Goal: Task Accomplishment & Management: Use online tool/utility

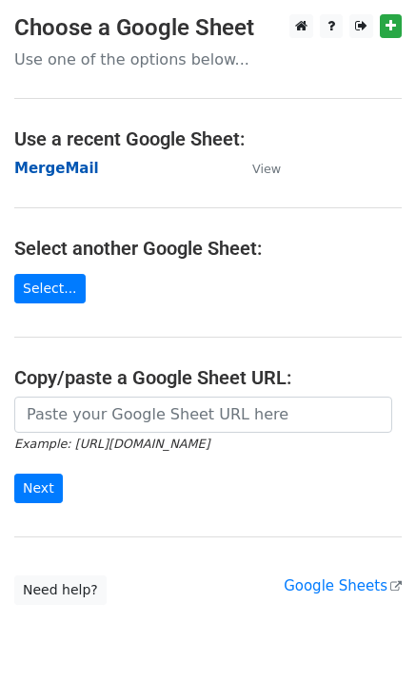
click at [69, 168] on strong "MergeMail" at bounding box center [56, 168] width 85 height 17
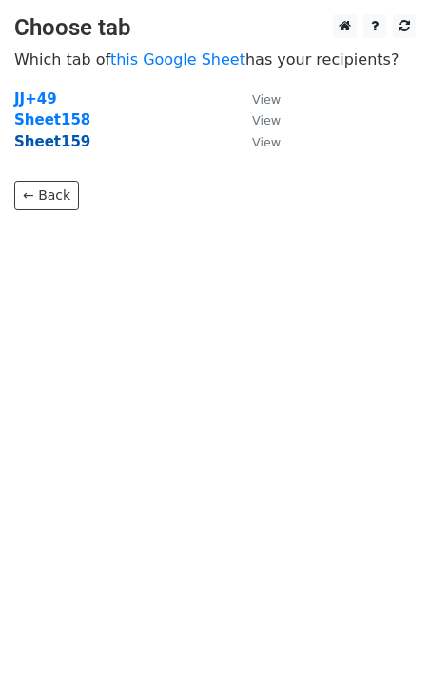
click at [72, 147] on strong "Sheet159" at bounding box center [52, 141] width 76 height 17
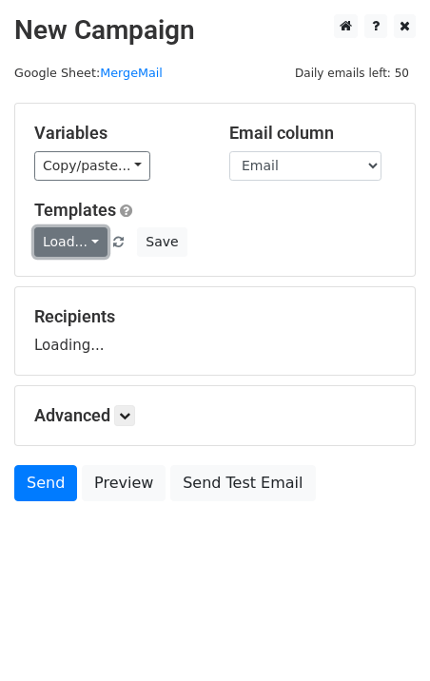
click at [58, 255] on link "Load..." at bounding box center [70, 241] width 73 height 29
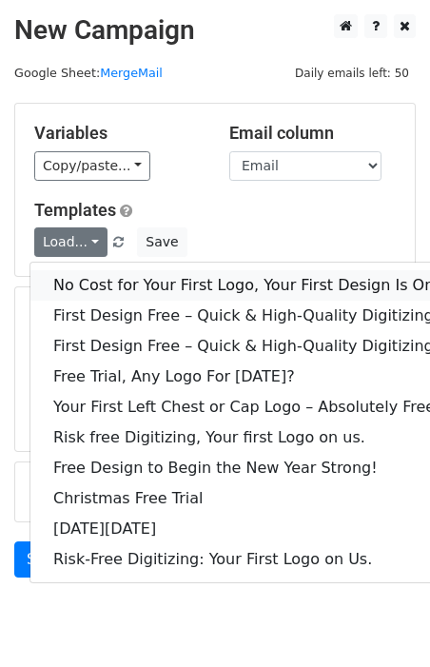
click at [93, 283] on link "No Cost for Your First Logo, Your First Design Is On Us!" at bounding box center [258, 285] width 457 height 30
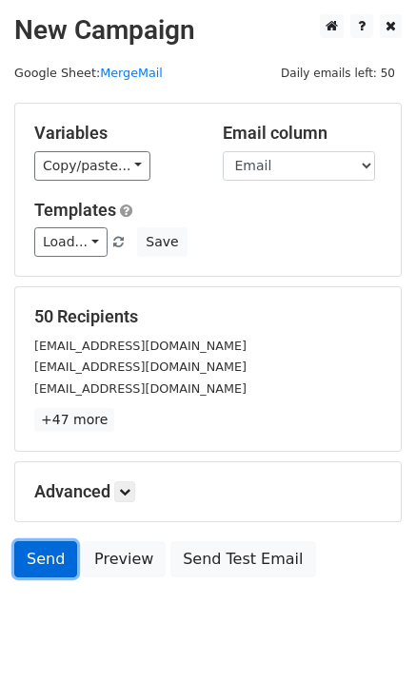
click at [49, 568] on link "Send" at bounding box center [45, 559] width 63 height 36
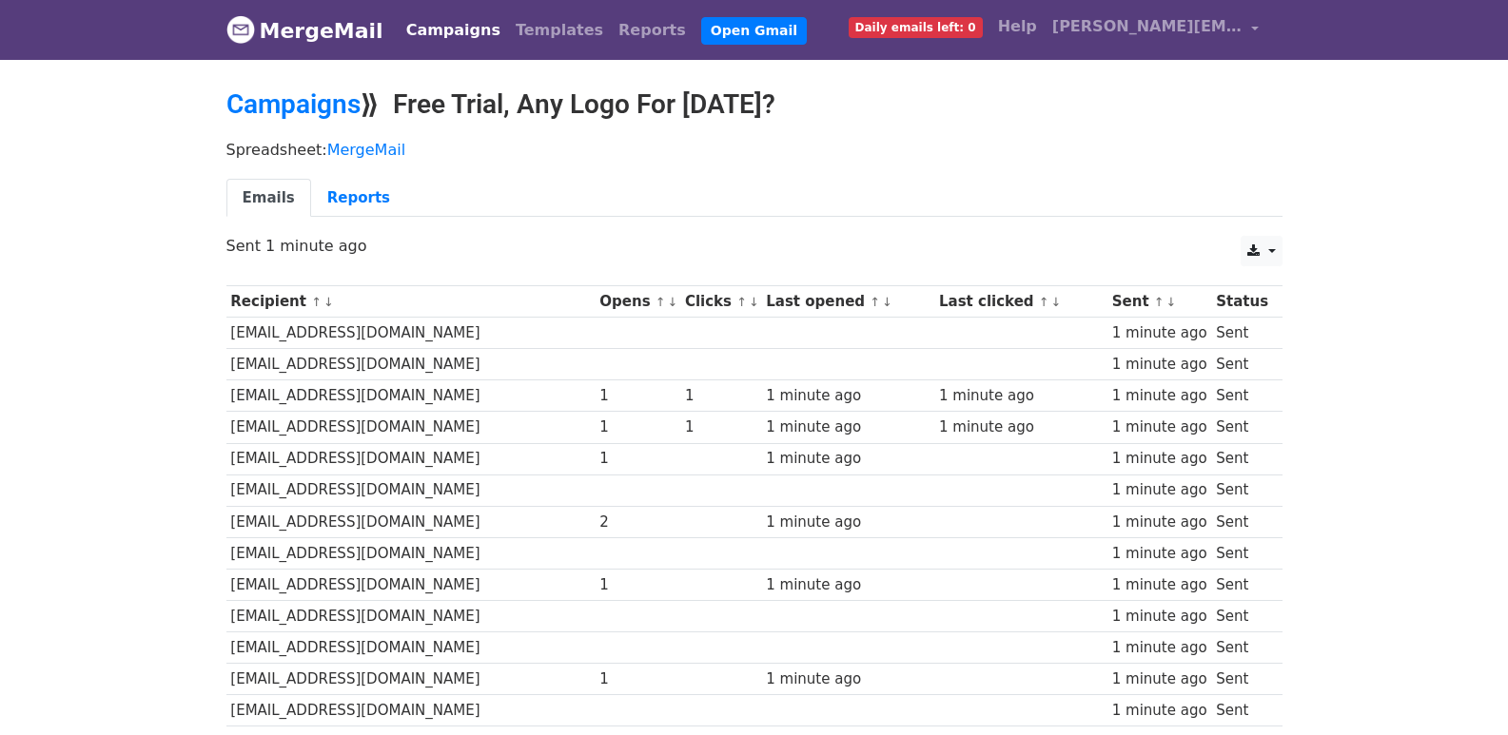
scroll to position [1268, 0]
